Goal: Task Accomplishment & Management: Manage account settings

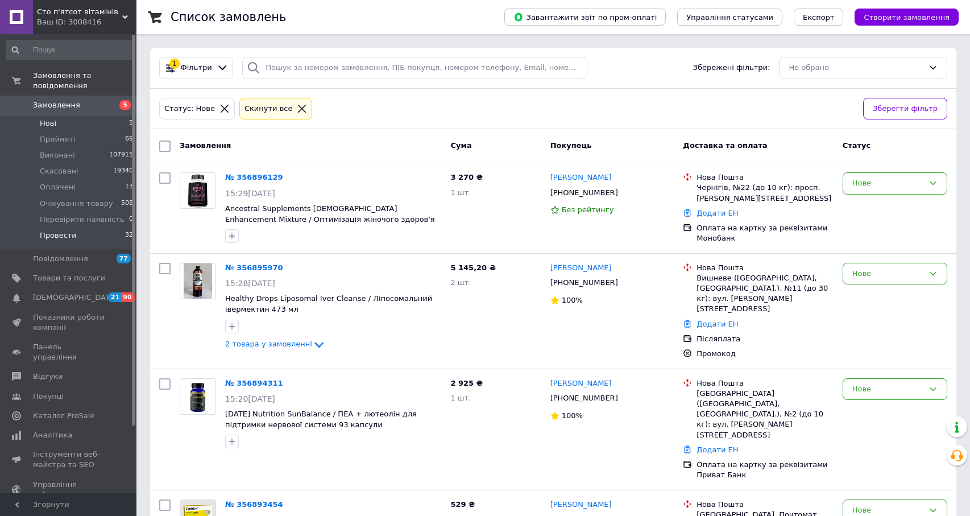
click at [66, 236] on span "Провести" at bounding box center [58, 235] width 37 height 10
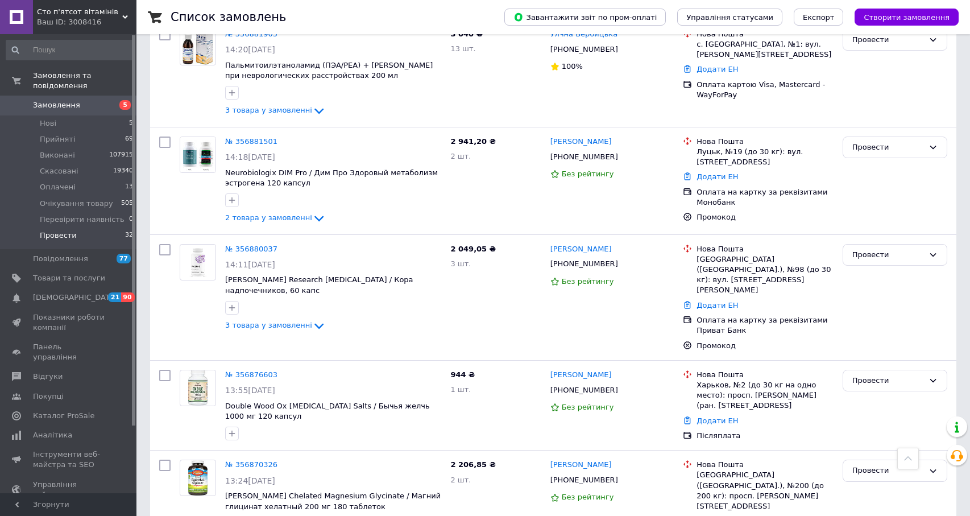
scroll to position [465, 0]
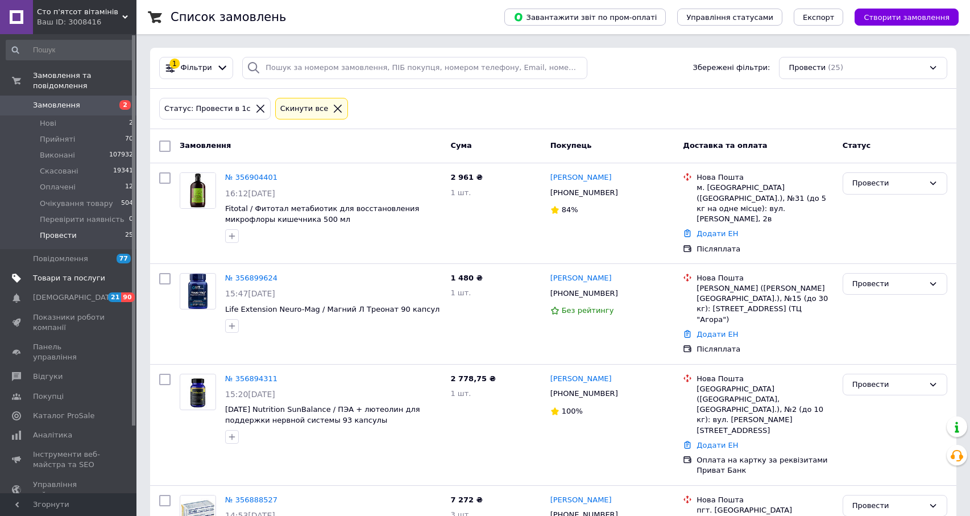
click at [67, 281] on span "Товари та послуги" at bounding box center [69, 278] width 72 height 10
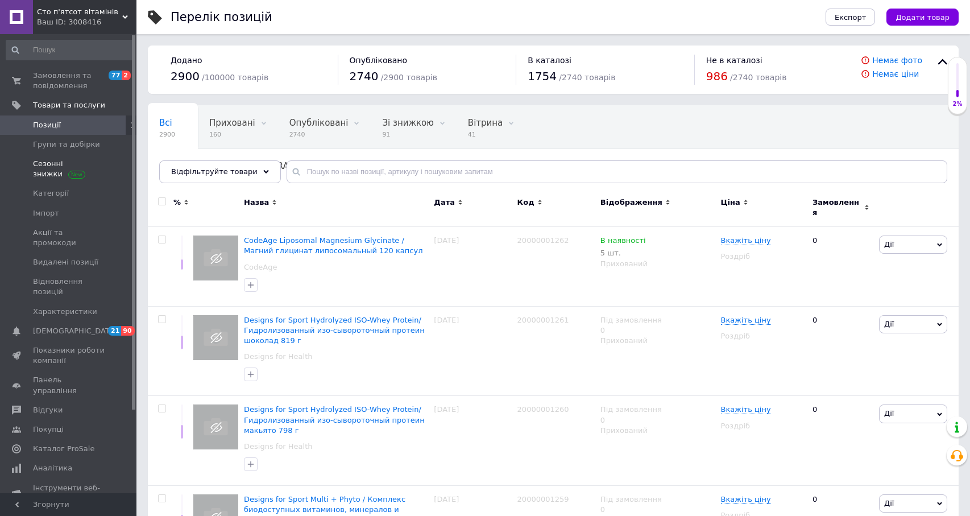
click at [57, 176] on span "Сезонні знижки" at bounding box center [69, 169] width 72 height 20
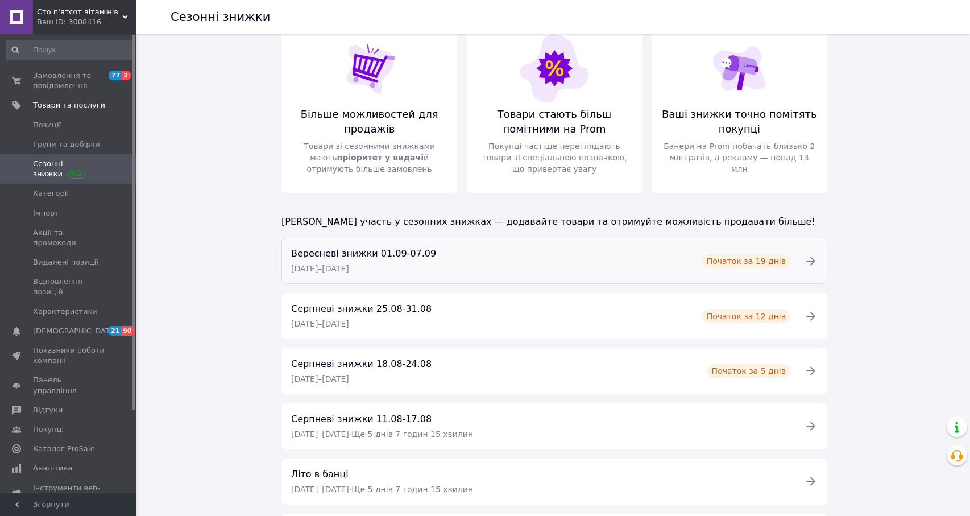
scroll to position [24, 0]
click at [474, 257] on div "Вересневі знижки 01.09-07.09 01.09.2025 – 07.09.2025 Початок за 19 днів" at bounding box center [540, 259] width 513 height 29
